Goal: Task Accomplishment & Management: Complete application form

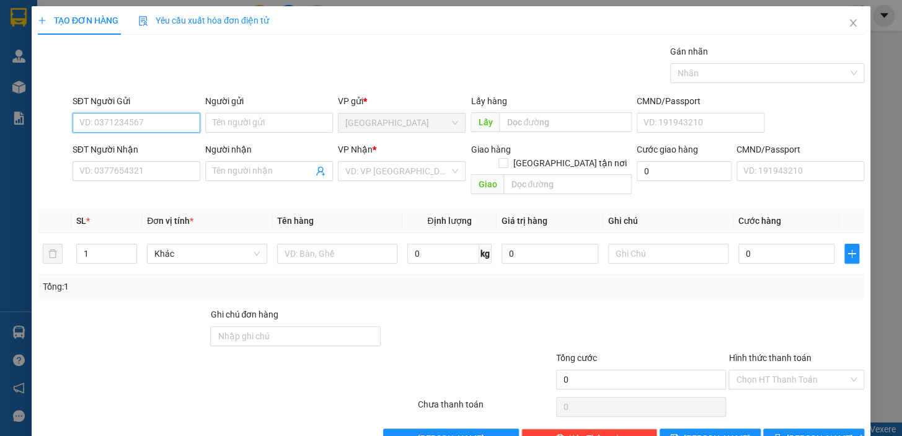
click at [146, 117] on input "SĐT Người Gửi" at bounding box center [137, 123] width 128 height 20
click at [146, 118] on input "SĐT Người Gửi" at bounding box center [137, 123] width 128 height 20
type input "0905712060"
click at [236, 124] on input "Người gửi" at bounding box center [269, 123] width 128 height 20
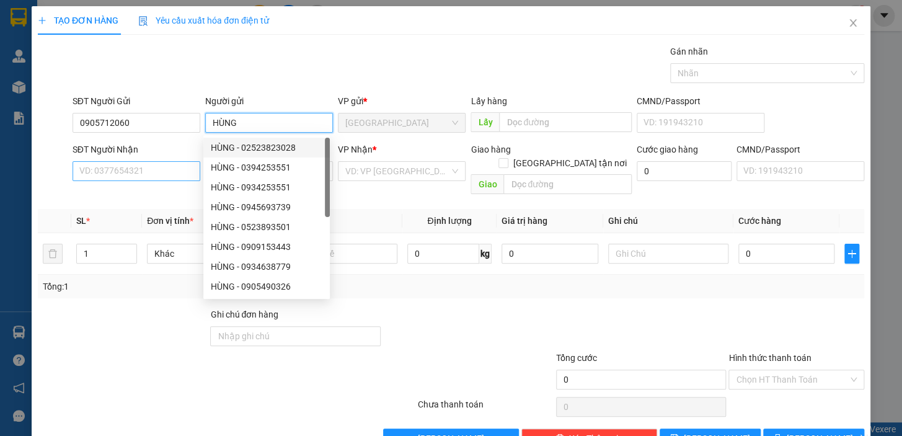
type input "HÙNG"
click at [149, 166] on input "SĐT Người Nhận" at bounding box center [137, 171] width 128 height 20
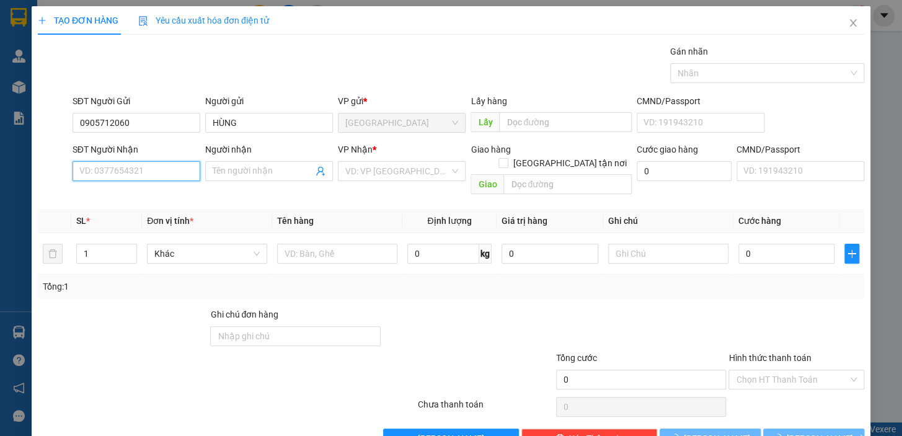
click at [151, 170] on input "SĐT Người Nhận" at bounding box center [137, 171] width 128 height 20
type input "0903065003"
click at [265, 162] on span at bounding box center [269, 171] width 128 height 20
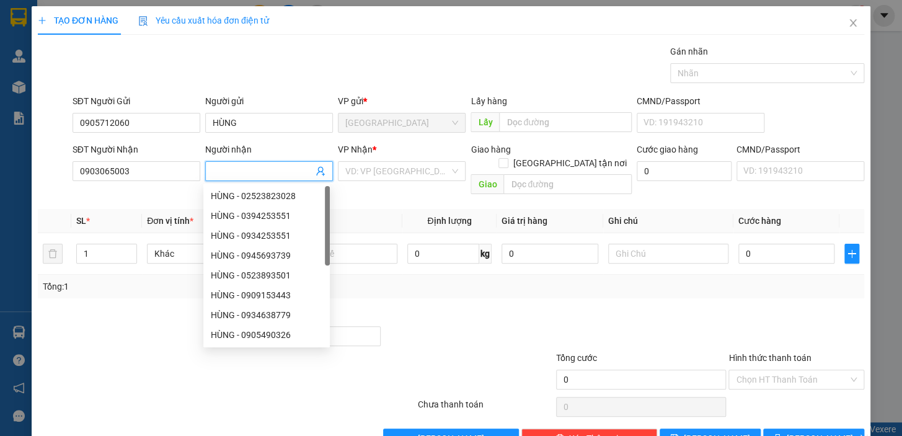
click at [259, 163] on span at bounding box center [269, 171] width 128 height 20
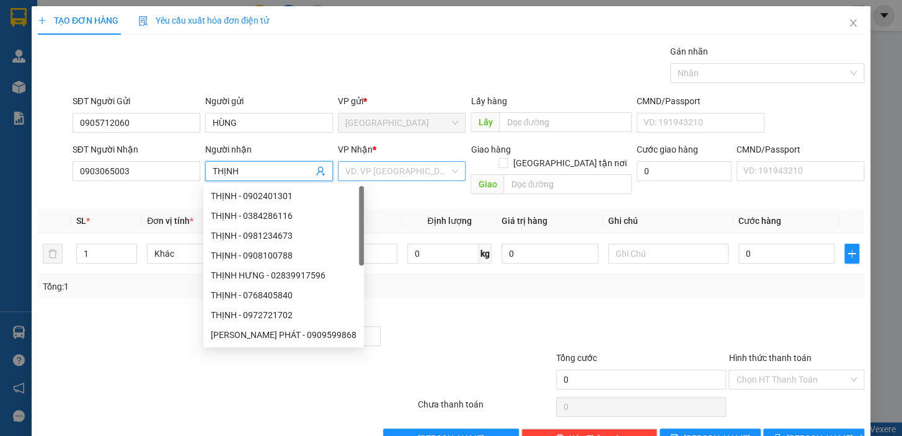
type input "THỊNH"
click at [391, 176] on input "search" at bounding box center [397, 171] width 104 height 19
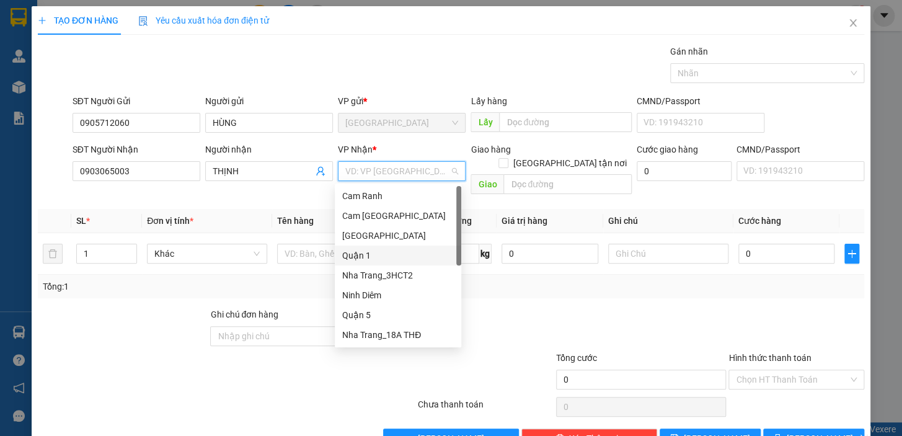
click at [384, 254] on div "Quận 1" at bounding box center [398, 256] width 112 height 14
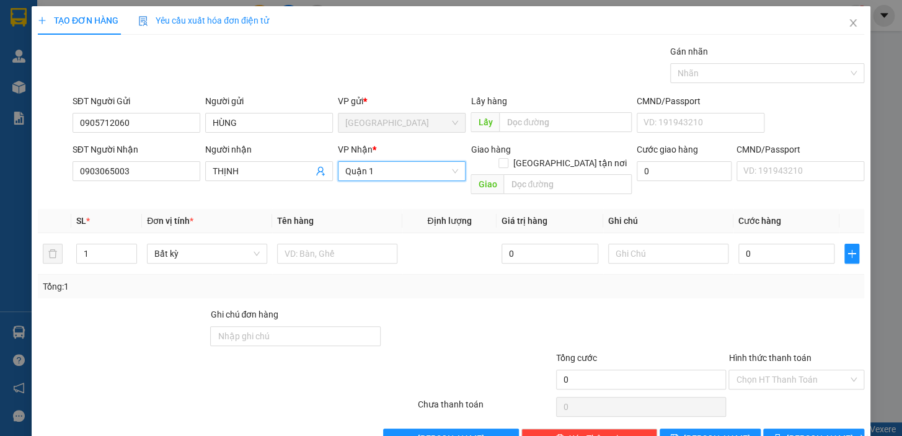
click at [378, 173] on span "Quận 1" at bounding box center [401, 171] width 113 height 19
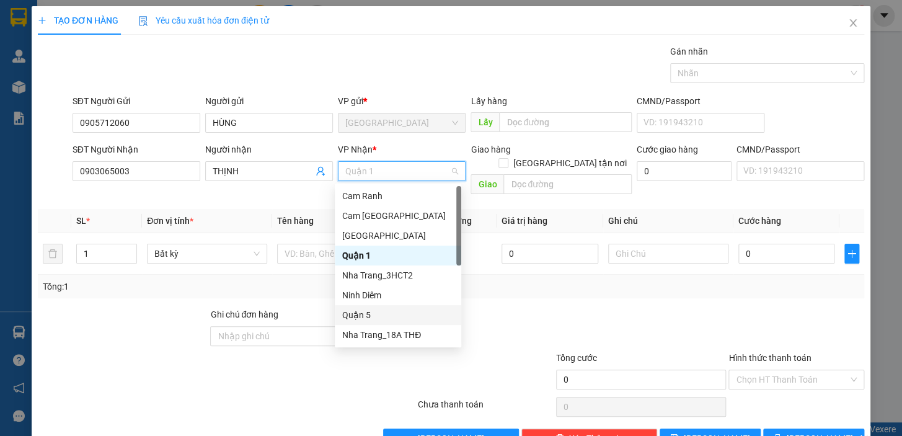
click at [360, 311] on div "Quận 5" at bounding box center [398, 315] width 112 height 14
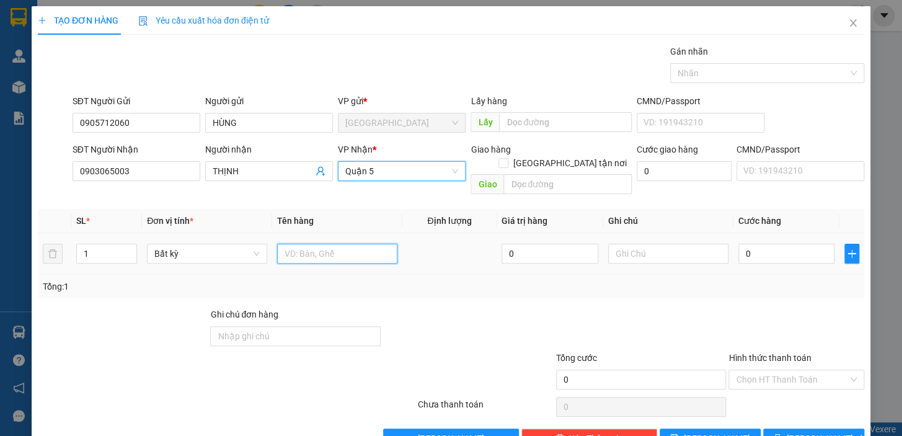
click at [330, 244] on input "text" at bounding box center [337, 254] width 120 height 20
type input "1 TG"
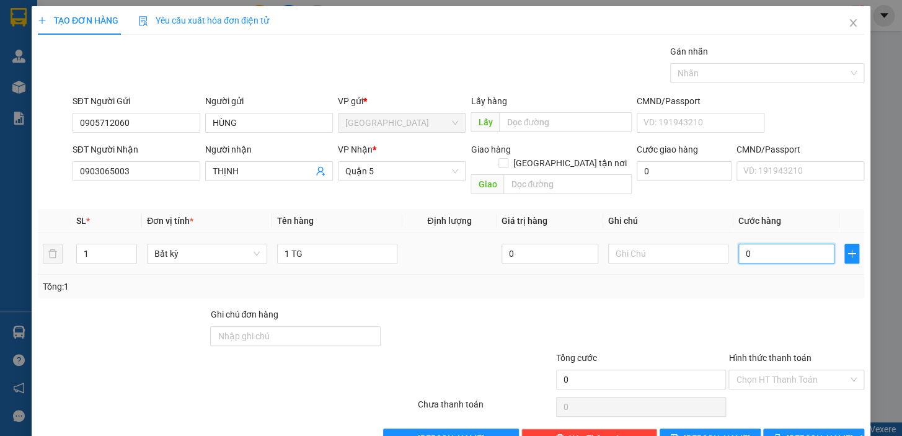
click at [776, 249] on input "0" at bounding box center [786, 254] width 97 height 20
click at [768, 244] on input "0" at bounding box center [786, 254] width 97 height 20
click at [738, 244] on input "0" at bounding box center [786, 254] width 97 height 20
type input "3"
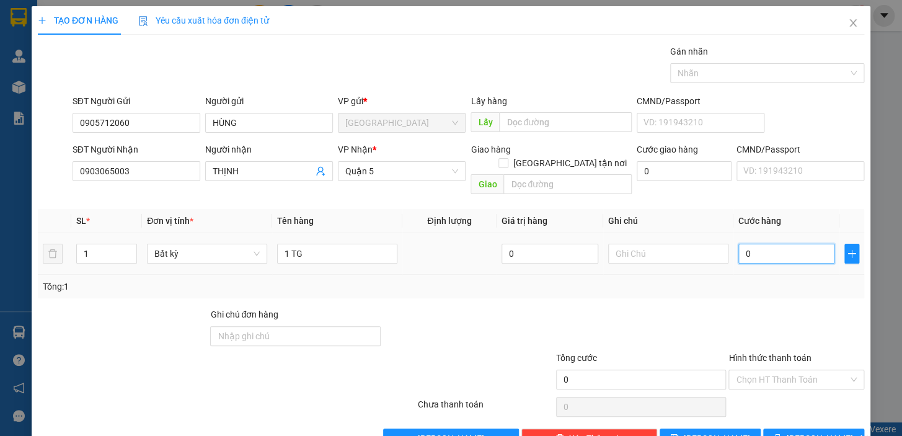
type input "3"
type input "30"
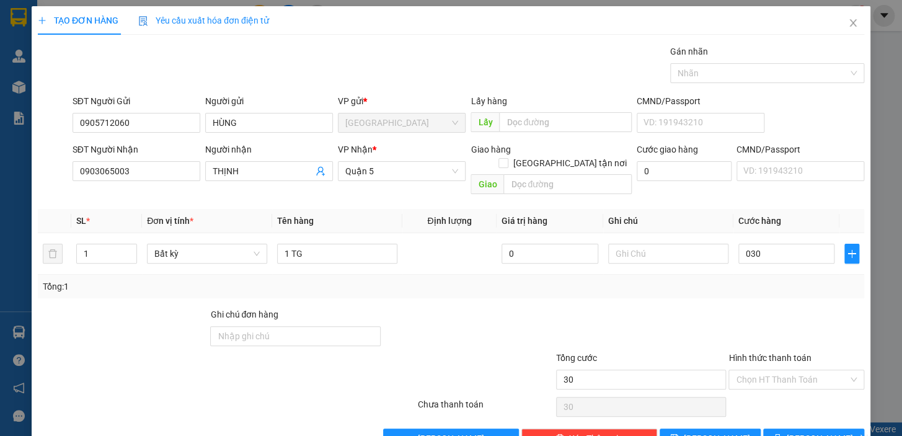
type input "30.000"
click at [736, 308] on div at bounding box center [796, 329] width 138 height 43
click at [794, 370] on input "Hình thức thanh toán" at bounding box center [792, 379] width 112 height 19
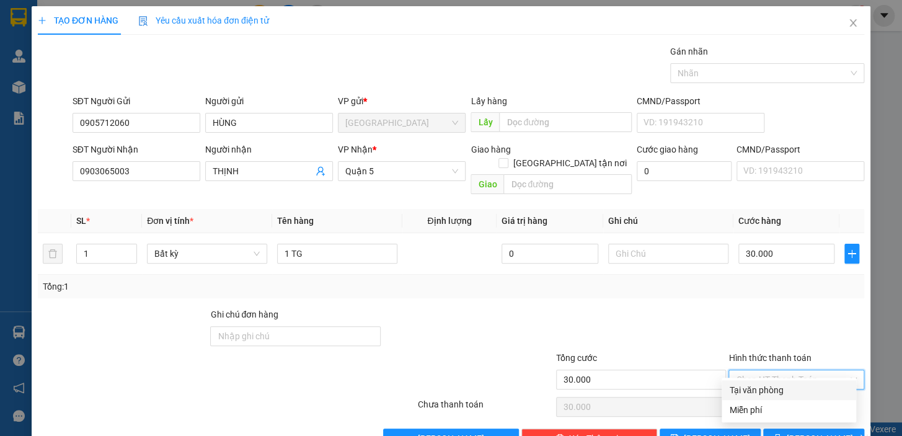
click at [790, 390] on div "Tại văn phòng" at bounding box center [789, 390] width 120 height 14
type input "0"
click at [795, 428] on button "[PERSON_NAME] và In" at bounding box center [813, 438] width 101 height 20
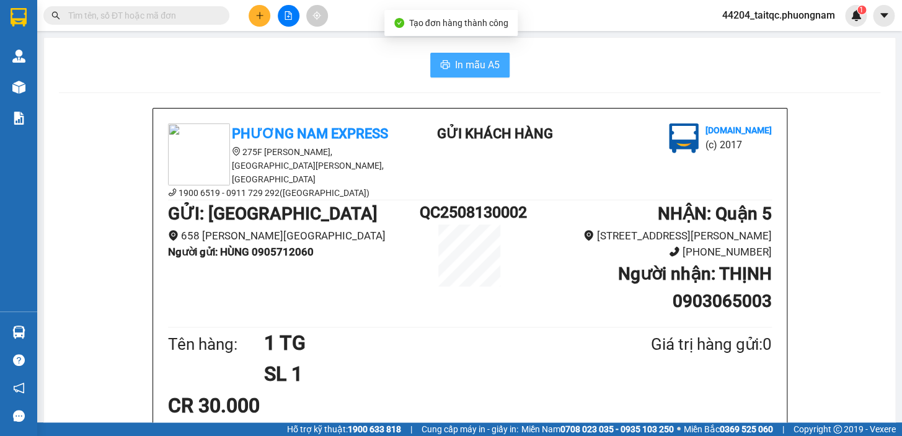
click at [454, 73] on button "In mẫu A5" at bounding box center [469, 65] width 79 height 25
